Goal: Information Seeking & Learning: Compare options

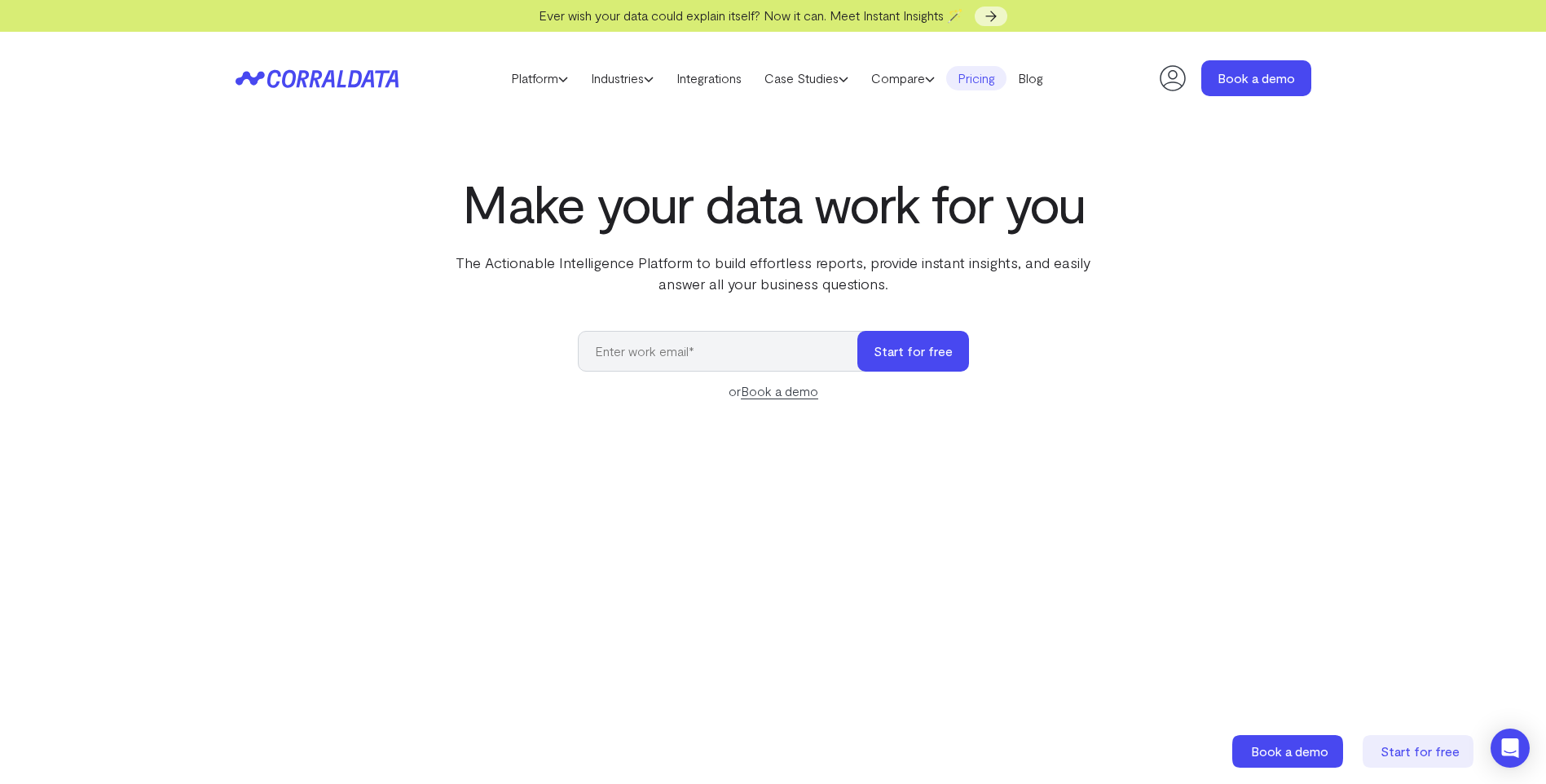
click at [994, 78] on link "Pricing" at bounding box center [976, 78] width 60 height 24
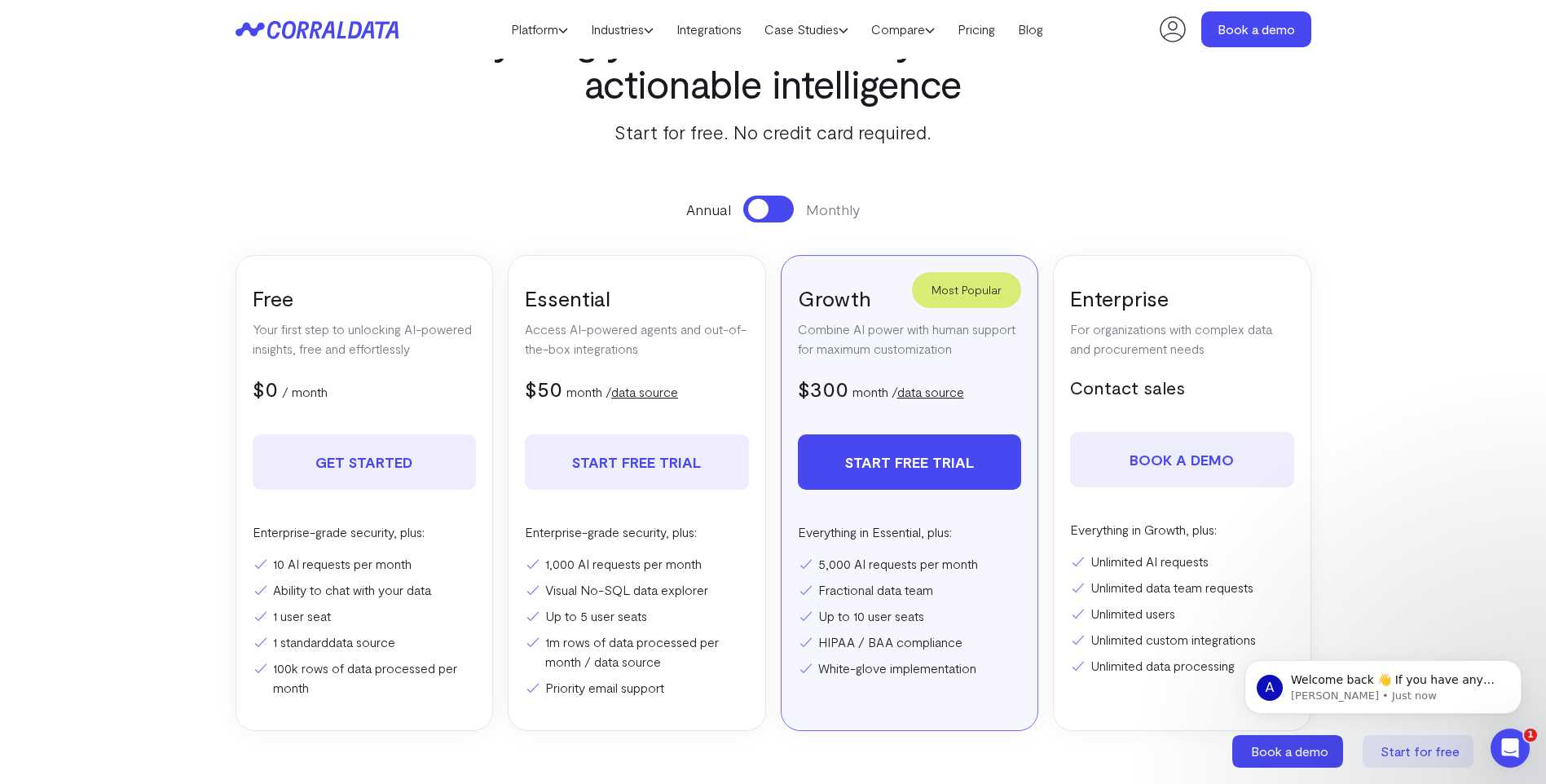
click at [778, 210] on button at bounding box center [768, 209] width 51 height 27
click at [778, 210] on span at bounding box center [779, 209] width 20 height 20
click at [778, 210] on button at bounding box center [768, 209] width 51 height 27
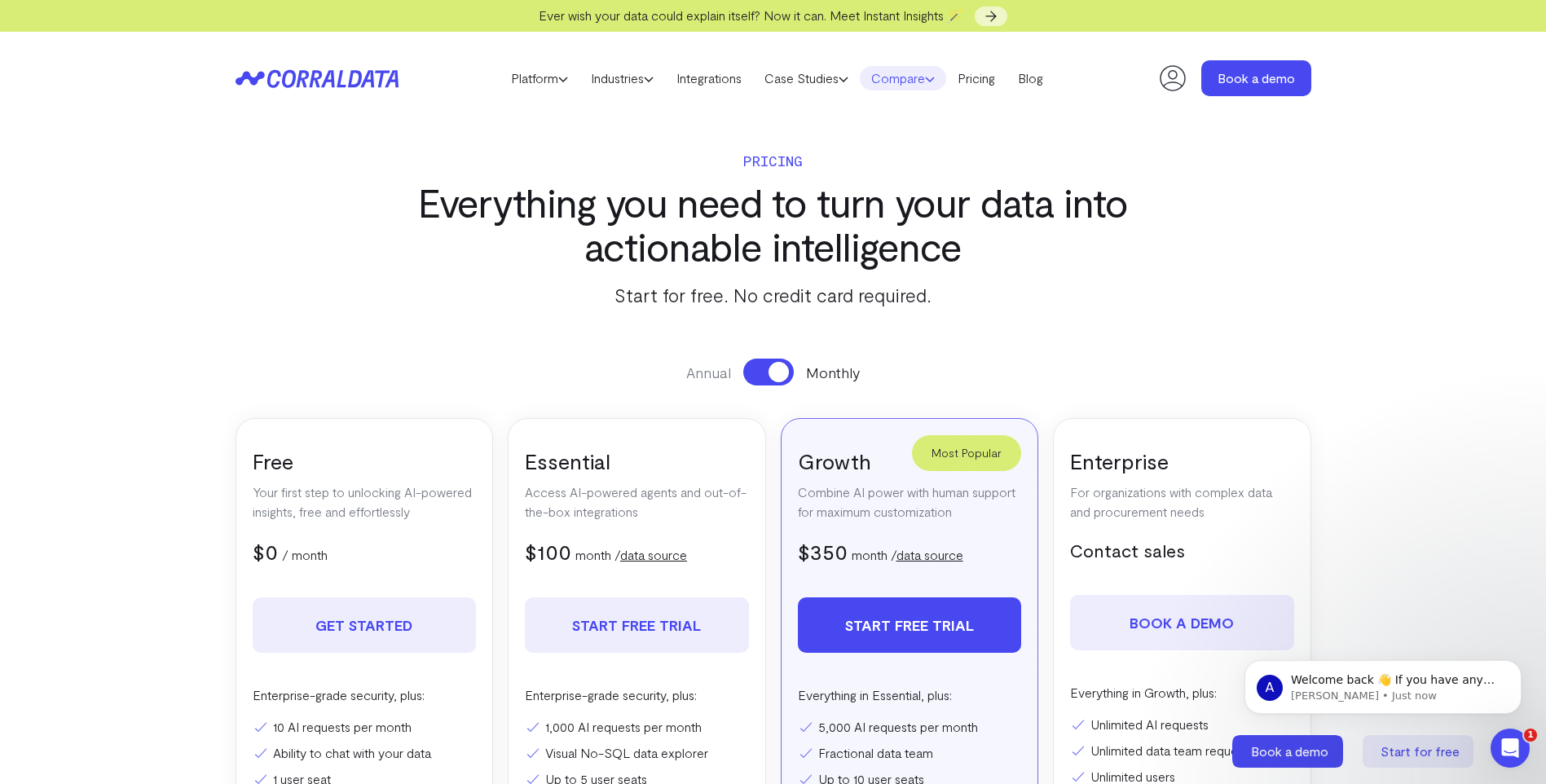
click at [907, 80] on link "Compare" at bounding box center [902, 78] width 86 height 24
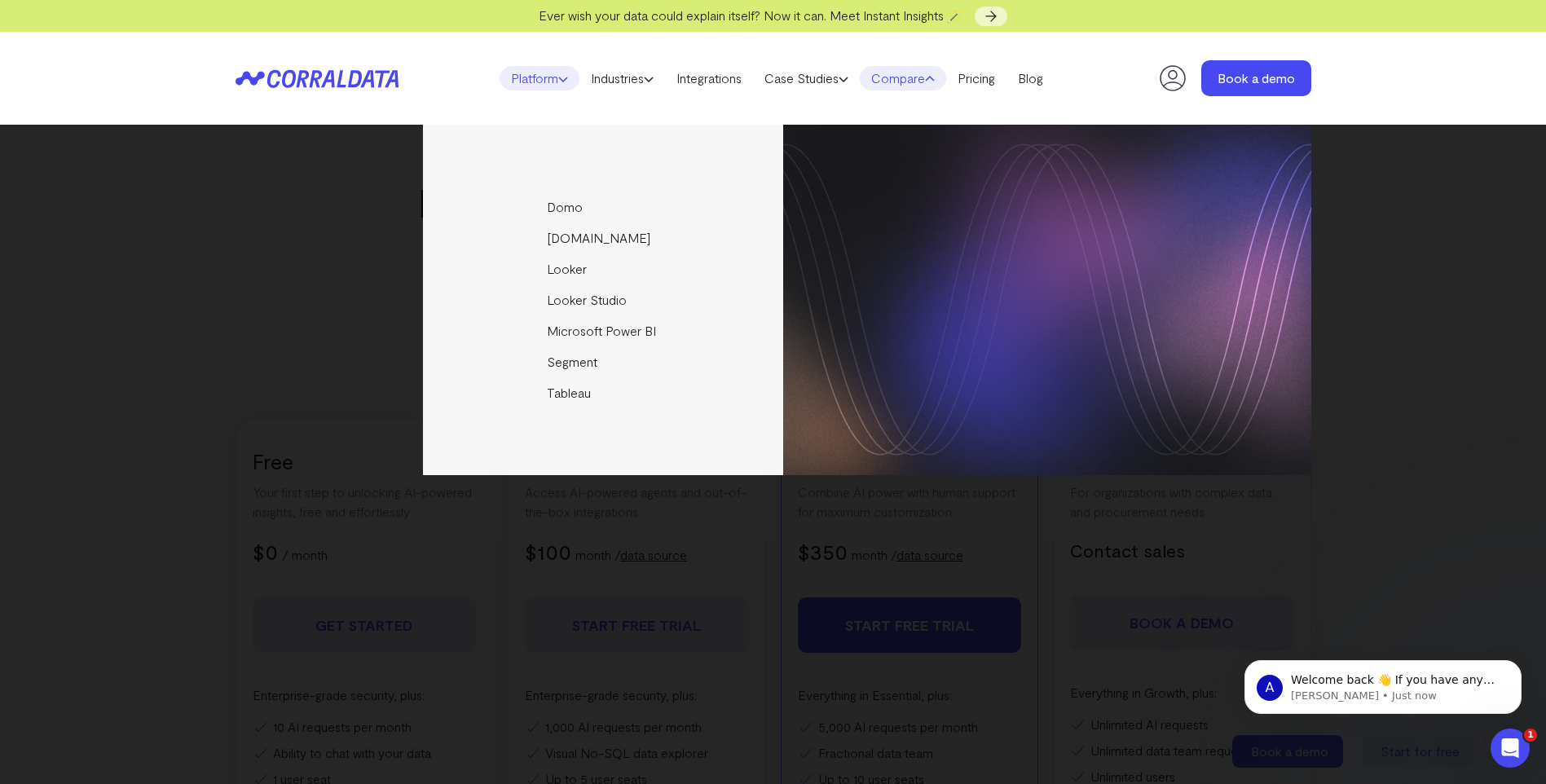
click at [532, 77] on link "Platform" at bounding box center [539, 78] width 80 height 24
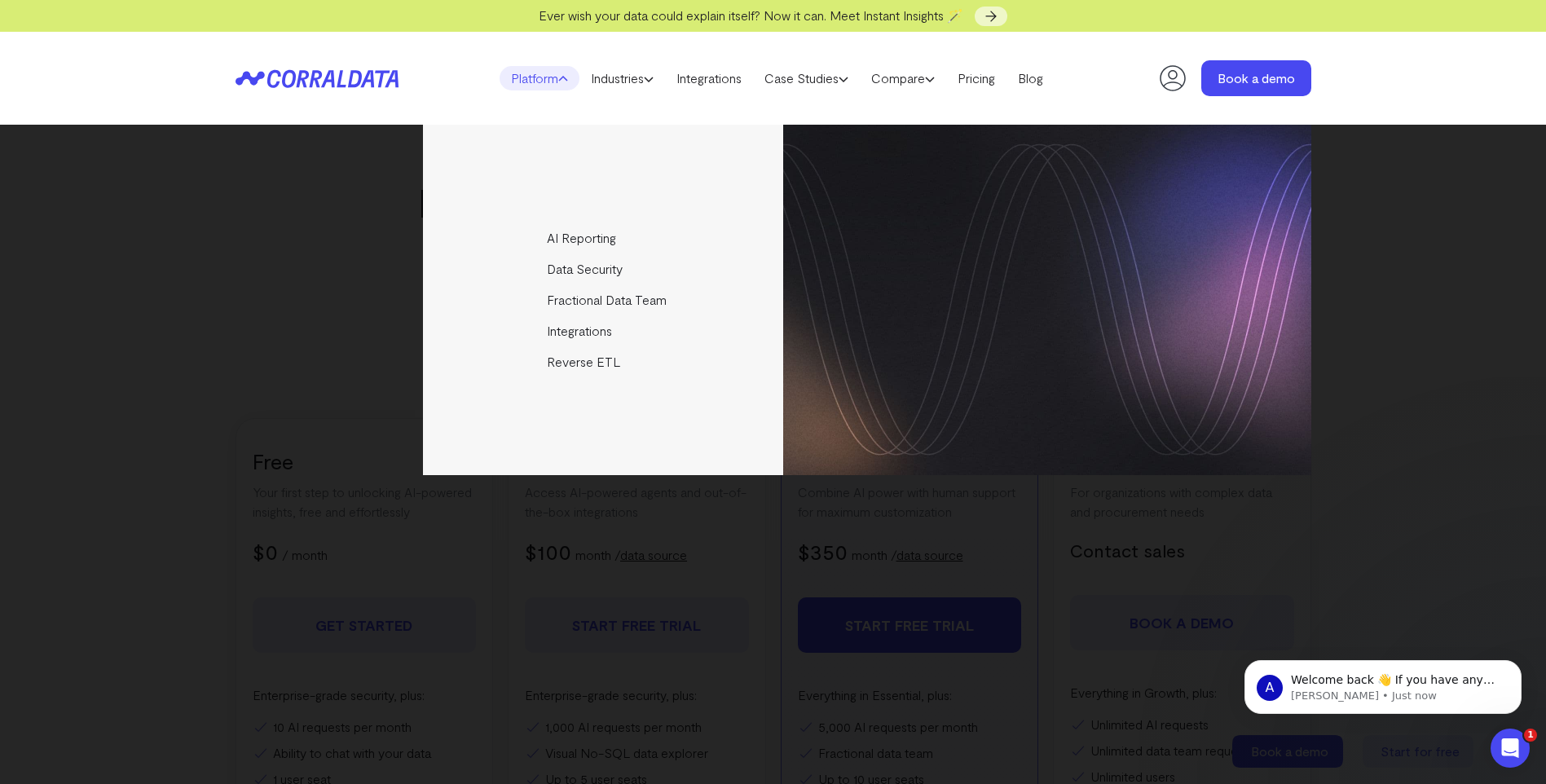
click at [1398, 84] on div "Platform AI Reporting Use AI to effortlessly answer any business questions from…" at bounding box center [773, 78] width 1546 height 93
